Goal: Task Accomplishment & Management: Use online tool/utility

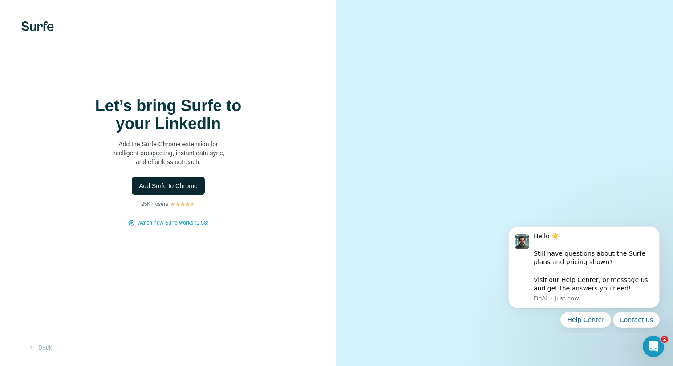
click at [193, 187] on span "Add Surfe to Chrome" at bounding box center [168, 186] width 59 height 9
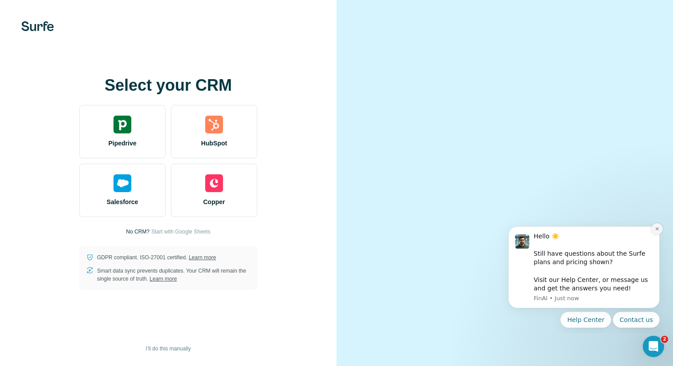
click at [657, 231] on icon "Dismiss notification" at bounding box center [657, 229] width 5 height 5
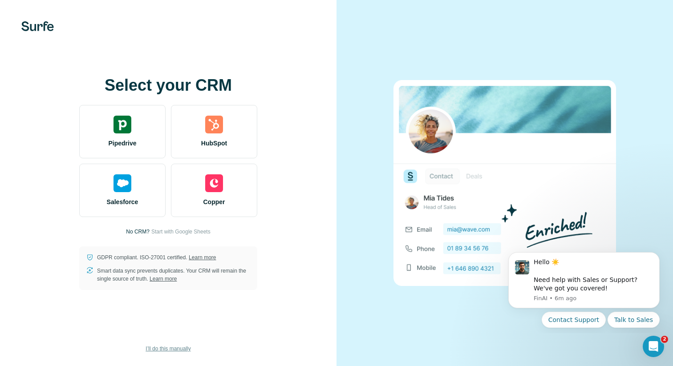
click at [154, 346] on span "I’ll do this manually" at bounding box center [168, 349] width 45 height 8
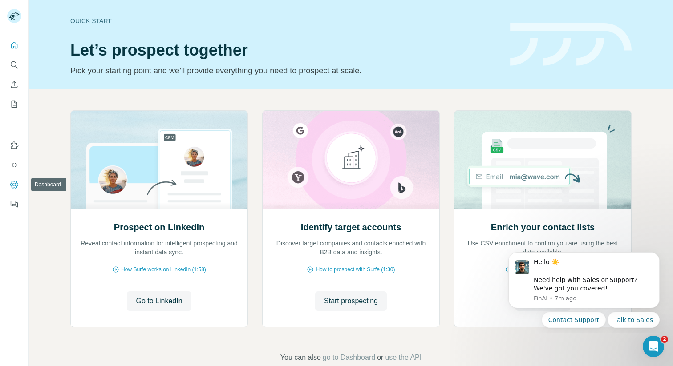
click at [15, 185] on icon "Dashboard" at bounding box center [14, 184] width 9 height 9
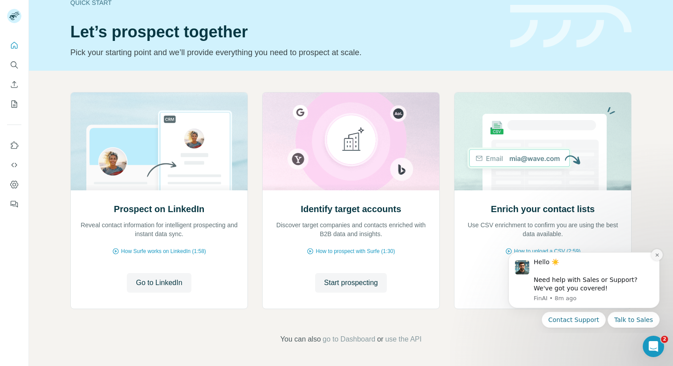
click at [654, 255] on button "Dismiss notification" at bounding box center [657, 255] width 12 height 12
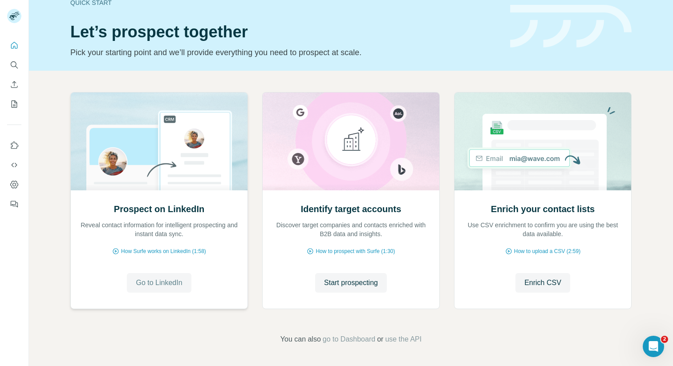
click at [159, 288] on span "Go to LinkedIn" at bounding box center [159, 283] width 46 height 11
click at [337, 284] on span "Start prospecting" at bounding box center [351, 283] width 54 height 11
